Goal: Book appointment/travel/reservation

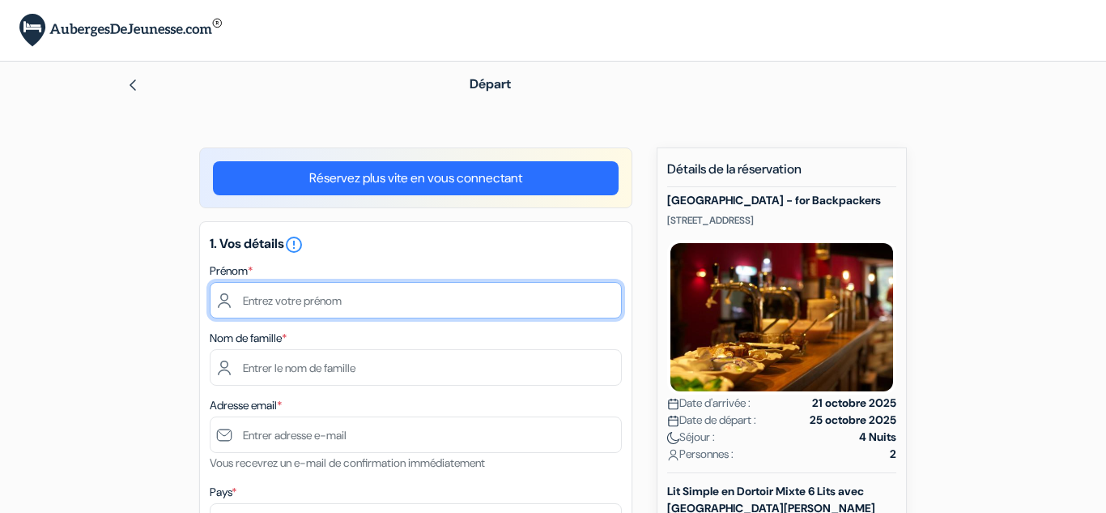
click at [308, 309] on input "text" at bounding box center [416, 300] width 412 height 36
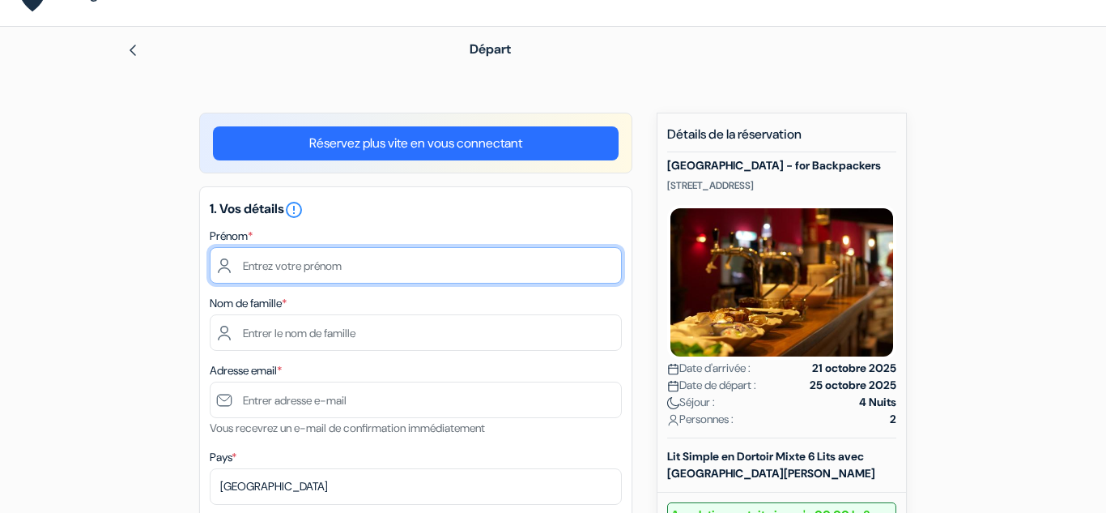
scroll to position [42, 0]
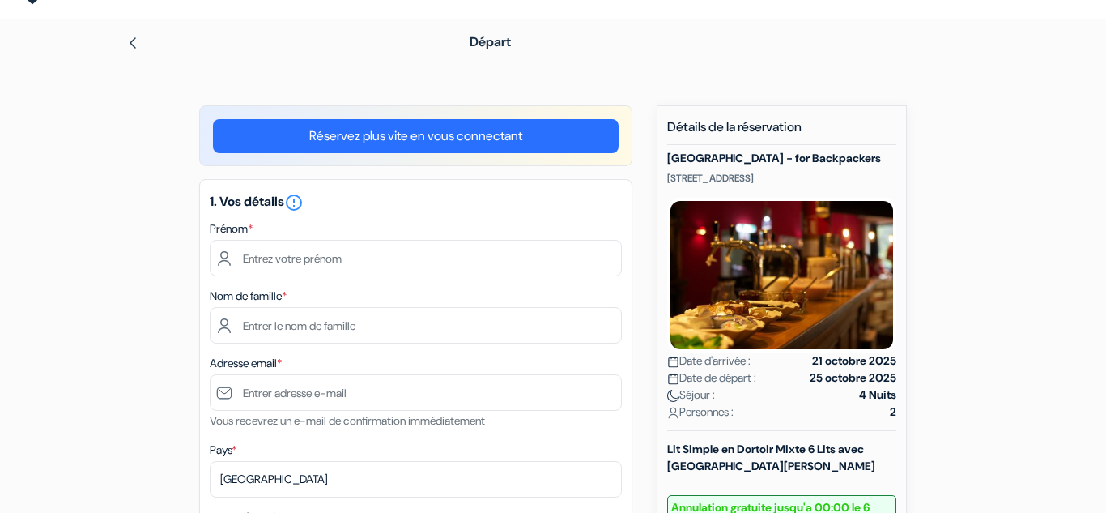
click at [466, 122] on link "Réservez plus vite en vous connectant" at bounding box center [416, 136] width 406 height 34
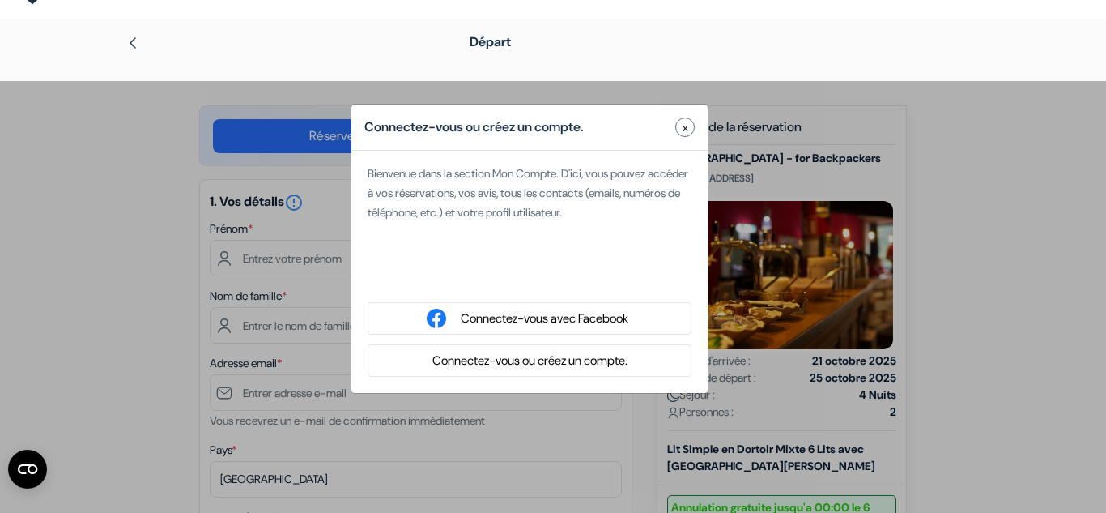
type input "axel"
type input "[PERSON_NAME]"
type input "[EMAIL_ADDRESS][DOMAIN_NAME]"
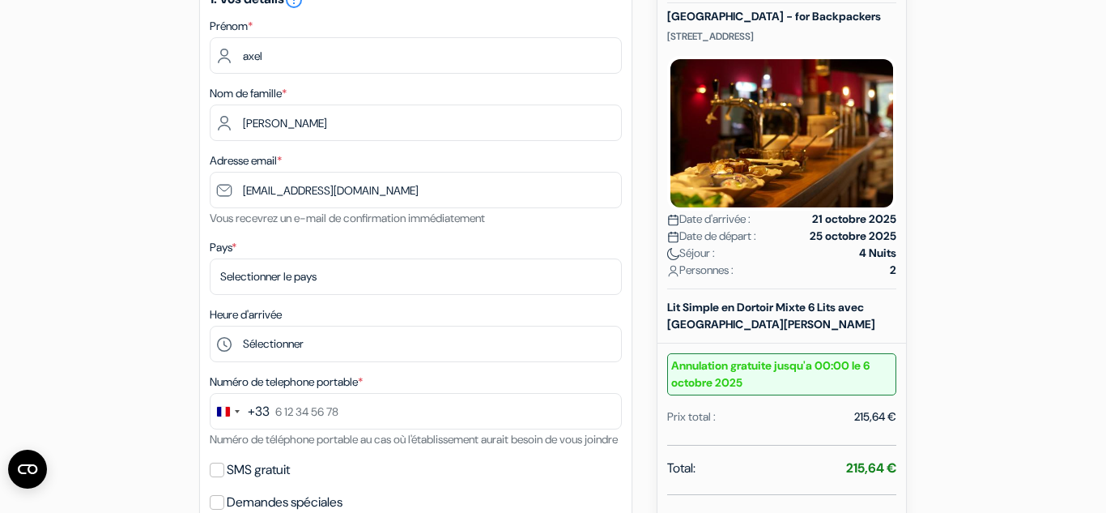
scroll to position [187, 0]
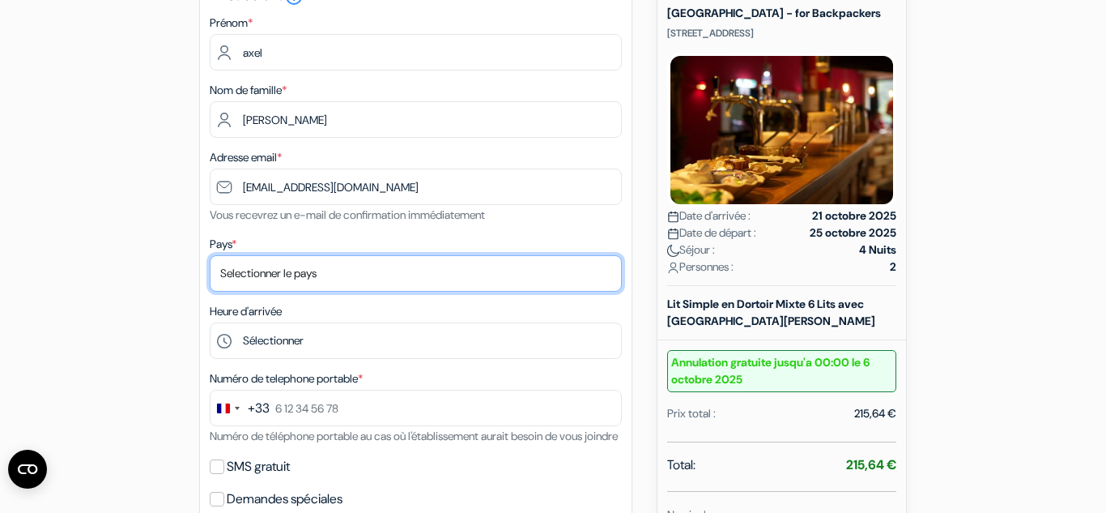
click at [283, 268] on select "Selectionner le pays Abkhazie [GEOGRAPHIC_DATA] [GEOGRAPHIC_DATA] [GEOGRAPHIC_D…" at bounding box center [416, 273] width 412 height 36
select select "fr"
click at [210, 255] on select "Selectionner le pays Abkhazie [GEOGRAPHIC_DATA] [GEOGRAPHIC_DATA] [GEOGRAPHIC_D…" at bounding box center [416, 273] width 412 height 36
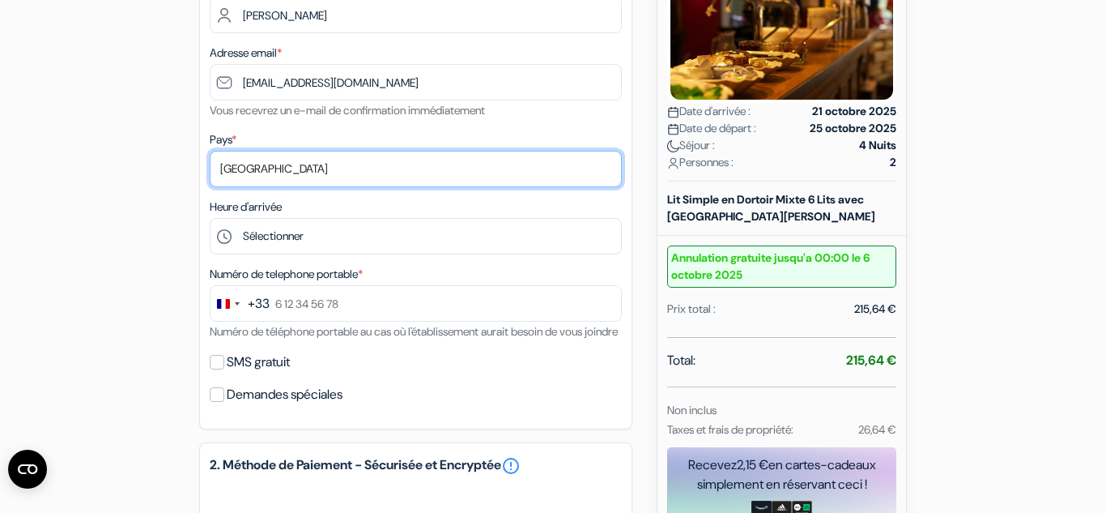
scroll to position [301, 0]
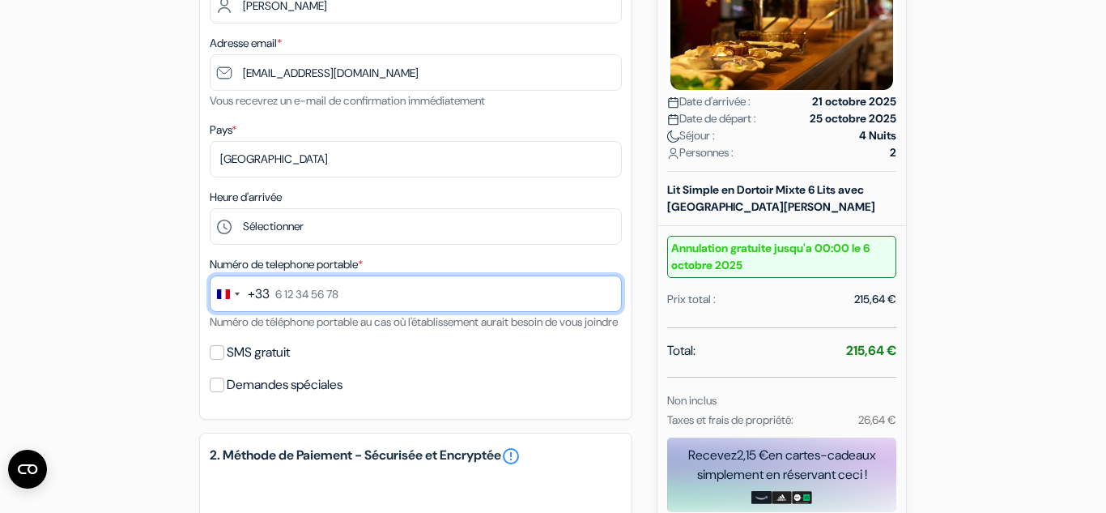
click at [284, 288] on input "text" at bounding box center [416, 293] width 412 height 36
type input "0769452284"
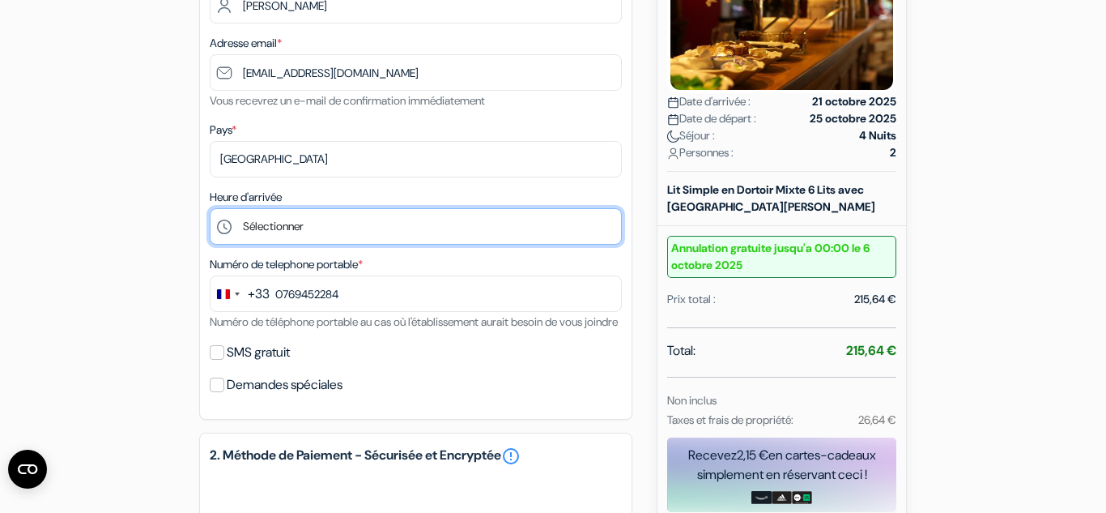
click at [290, 229] on select "Sélectionner 14:00 15:00 16:00 17:00 18:00 19:00 20:00 21:00 22:00 23:00 0:00" at bounding box center [416, 226] width 412 height 36
select select "14"
click at [210, 208] on select "Sélectionner 14:00 15:00 16:00 17:00 18:00 19:00 20:00 21:00 22:00 23:00 0:00" at bounding box center [416, 226] width 412 height 36
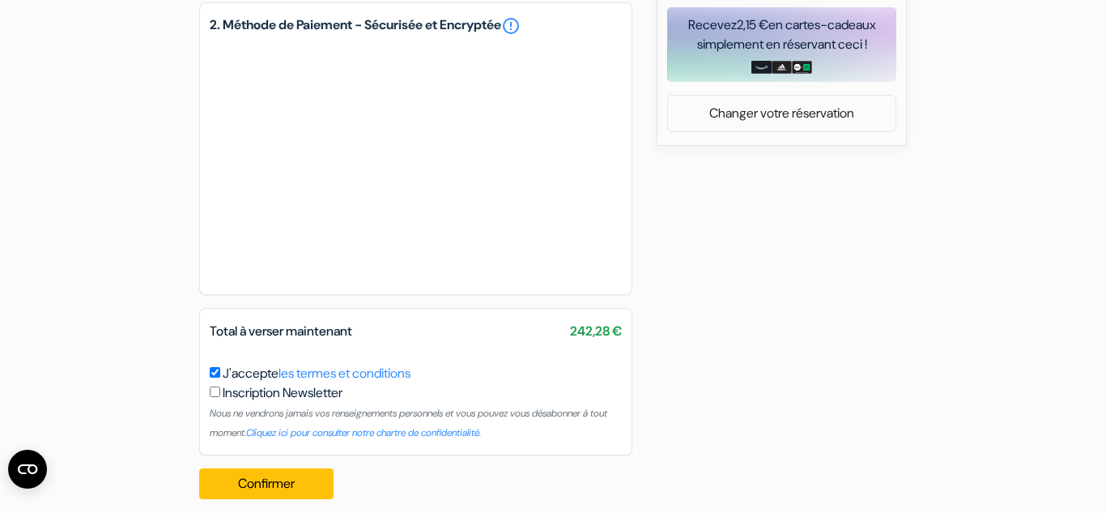
scroll to position [724, 0]
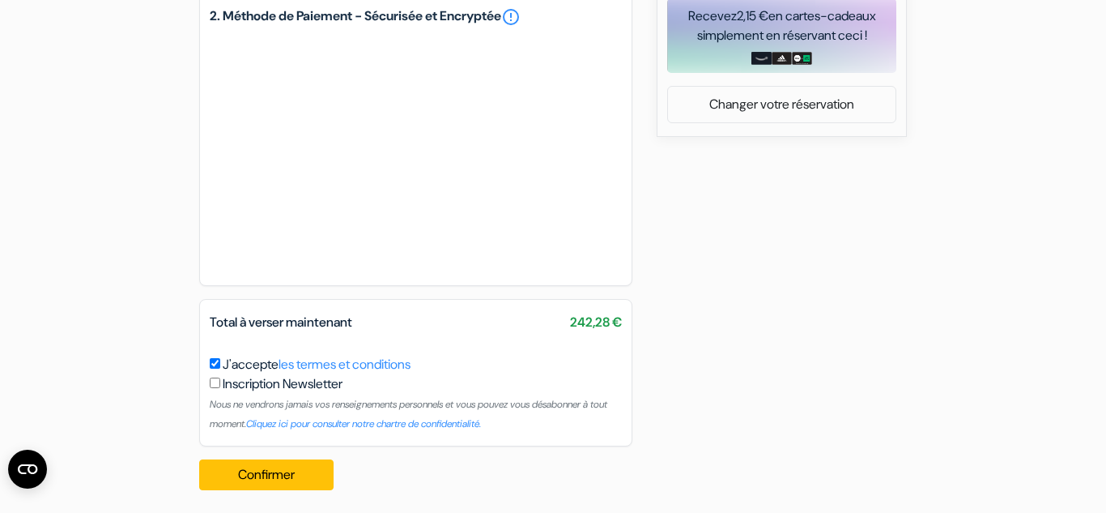
scroll to position [739, 0]
